Goal: Find specific page/section: Find specific page/section

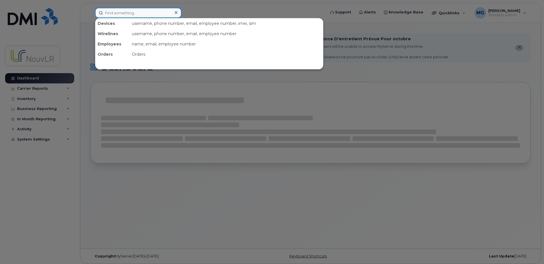
click at [129, 12] on input at bounding box center [138, 13] width 86 height 10
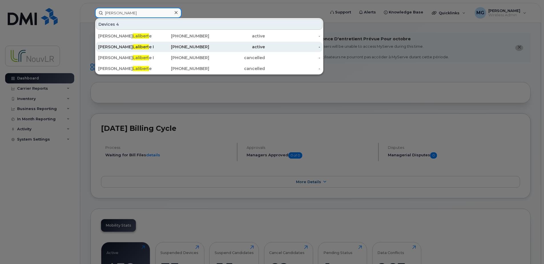
type input "[PERSON_NAME]"
click at [133, 48] on span "Lalibert" at bounding box center [141, 46] width 16 height 5
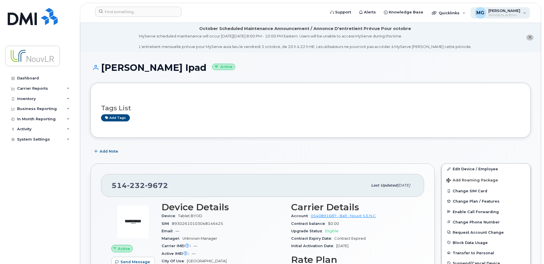
click at [524, 14] on div "MG [PERSON_NAME] Wireless Admin" at bounding box center [500, 12] width 60 height 11
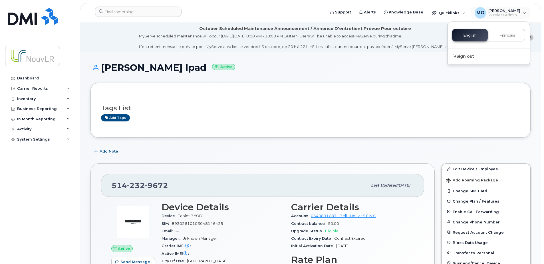
click at [364, 73] on div "[PERSON_NAME] Ipad Active" at bounding box center [310, 72] width 440 height 20
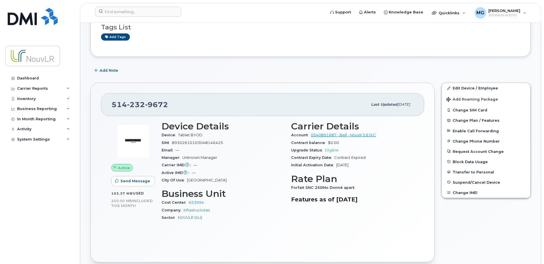
scroll to position [114, 0]
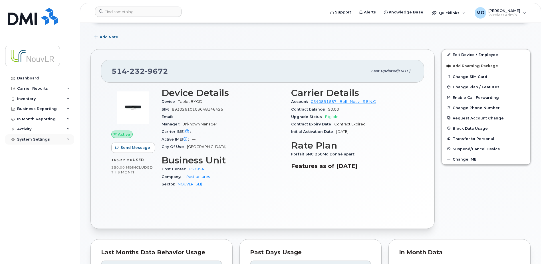
click at [68, 138] on icon at bounding box center [68, 139] width 3 height 3
click at [146, 11] on input at bounding box center [138, 12] width 86 height 10
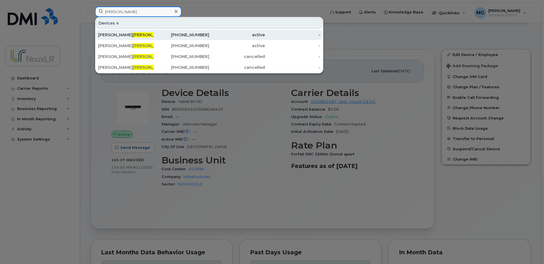
type input "[PERSON_NAME]"
click at [133, 35] on span "[PERSON_NAME]" at bounding box center [150, 34] width 35 height 5
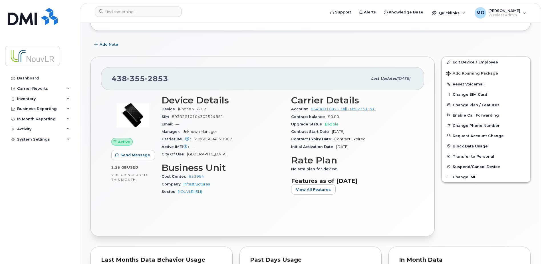
scroll to position [114, 0]
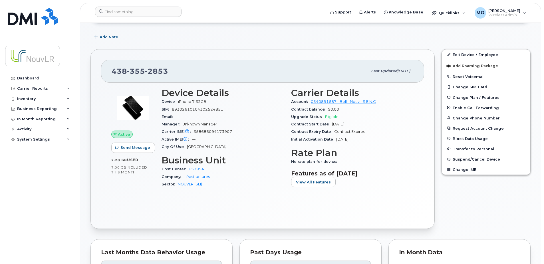
click at [165, 69] on span "2853" at bounding box center [156, 71] width 23 height 9
drag, startPoint x: 167, startPoint y: 68, endPoint x: 111, endPoint y: 67, distance: 56.2
click at [111, 67] on div "438 355 2853 Last updated Apr 02, 2024" at bounding box center [262, 71] width 323 height 23
drag, startPoint x: 109, startPoint y: 11, endPoint x: 114, endPoint y: 12, distance: 5.0
click at [109, 11] on input at bounding box center [138, 12] width 86 height 10
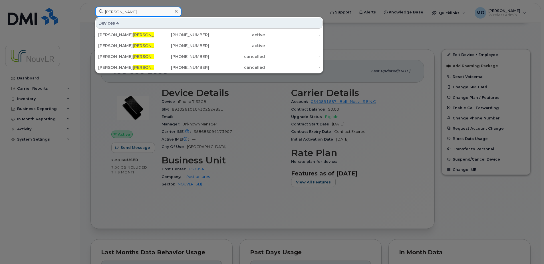
type input "[PERSON_NAME]"
click at [231, 8] on div at bounding box center [272, 132] width 544 height 264
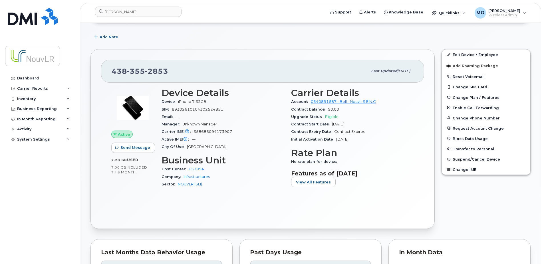
scroll to position [0, 0]
